Goal: Use online tool/utility: Utilize a website feature to perform a specific function

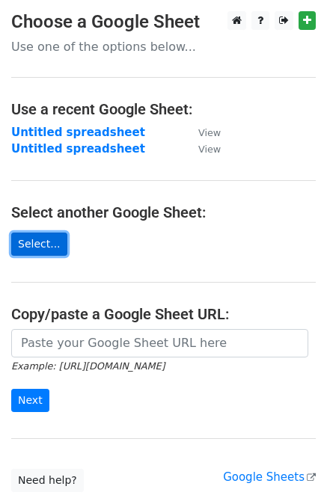
click at [38, 242] on link "Select..." at bounding box center [39, 244] width 56 height 23
click at [39, 245] on link "Select..." at bounding box center [39, 244] width 56 height 23
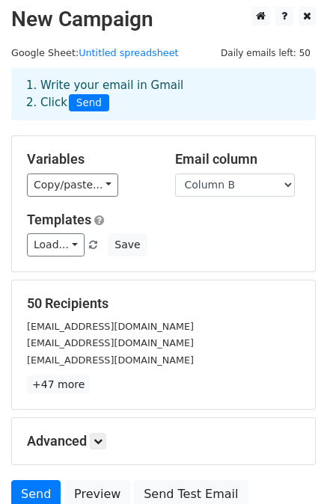
scroll to position [5, 0]
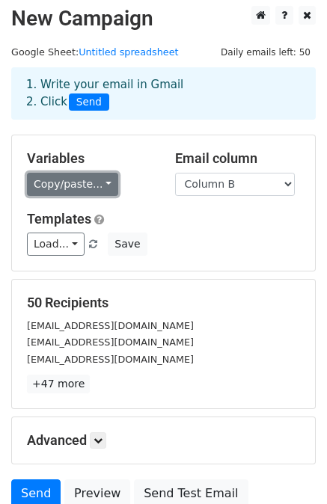
click at [91, 183] on link "Copy/paste..." at bounding box center [72, 184] width 91 height 23
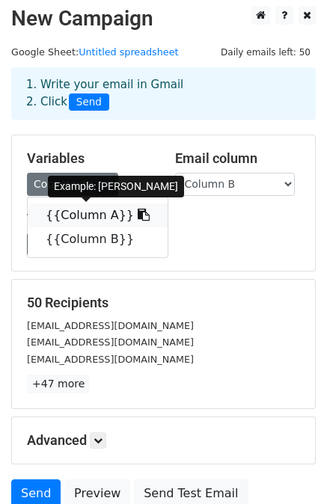
click at [85, 215] on link "{{Column A}}" at bounding box center [98, 215] width 140 height 24
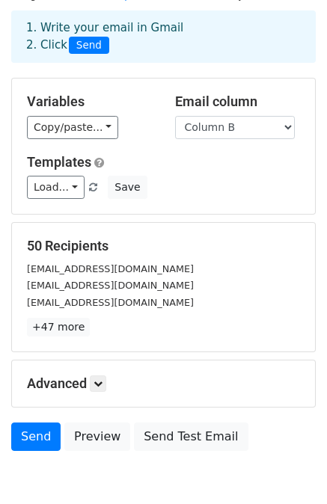
scroll to position [60, 0]
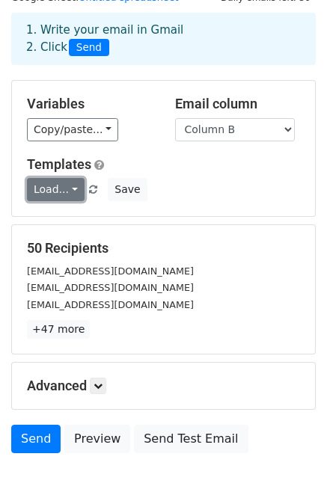
click at [58, 195] on link "Load..." at bounding box center [56, 189] width 58 height 23
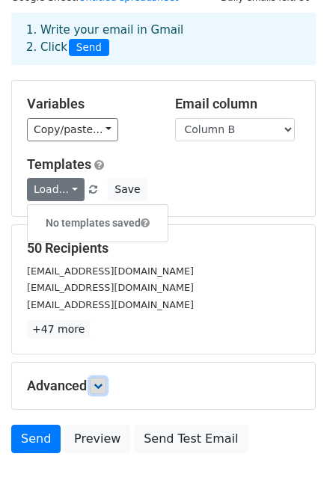
click at [100, 382] on icon at bounding box center [98, 386] width 9 height 9
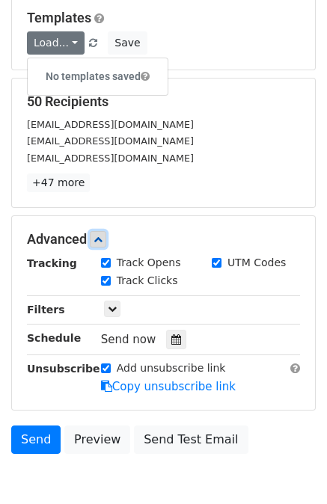
scroll to position [218, 0]
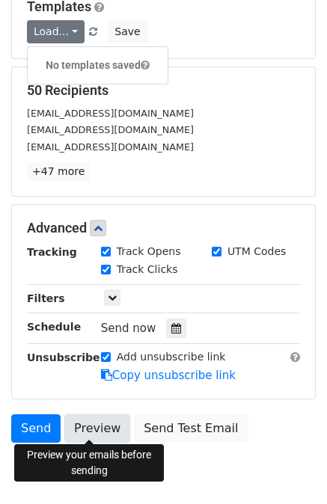
click at [101, 426] on link "Preview" at bounding box center [97, 428] width 66 height 28
click at [106, 432] on link "Preview" at bounding box center [97, 428] width 66 height 28
